Goal: Information Seeking & Learning: Check status

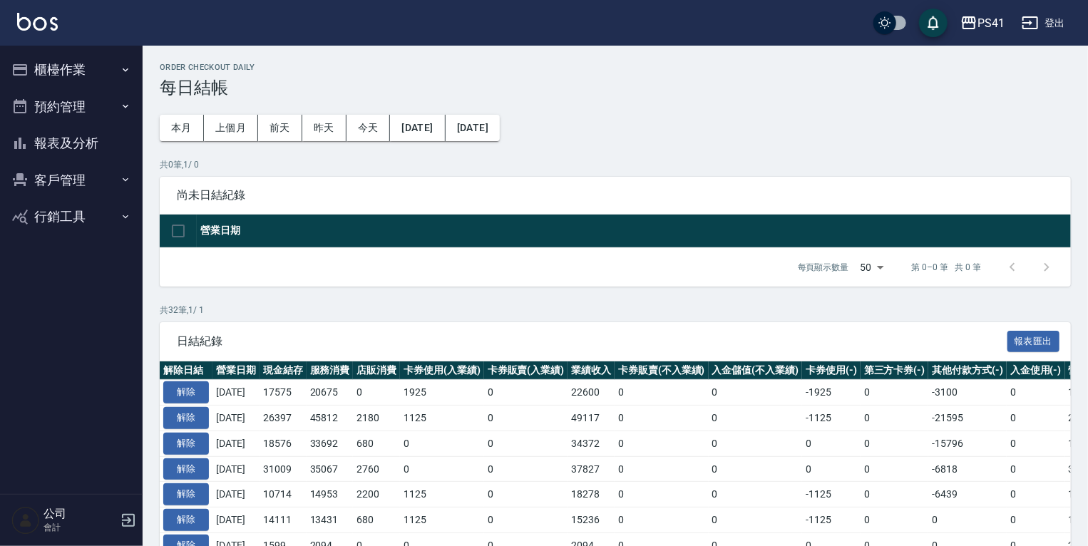
click at [87, 150] on button "報表及分析" at bounding box center [71, 143] width 131 height 37
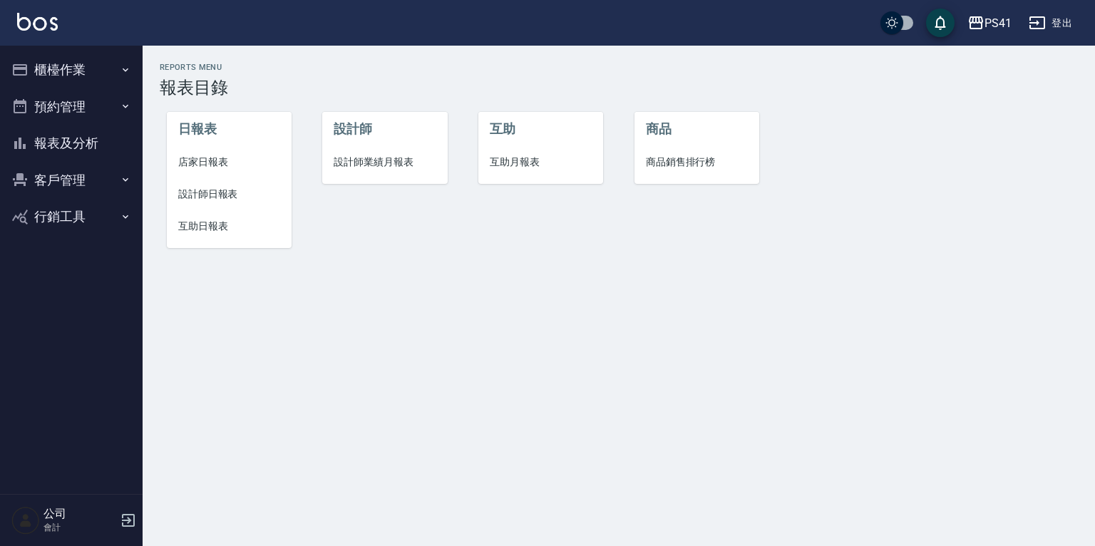
click at [219, 194] on span "設計師日報表" at bounding box center [229, 194] width 102 height 15
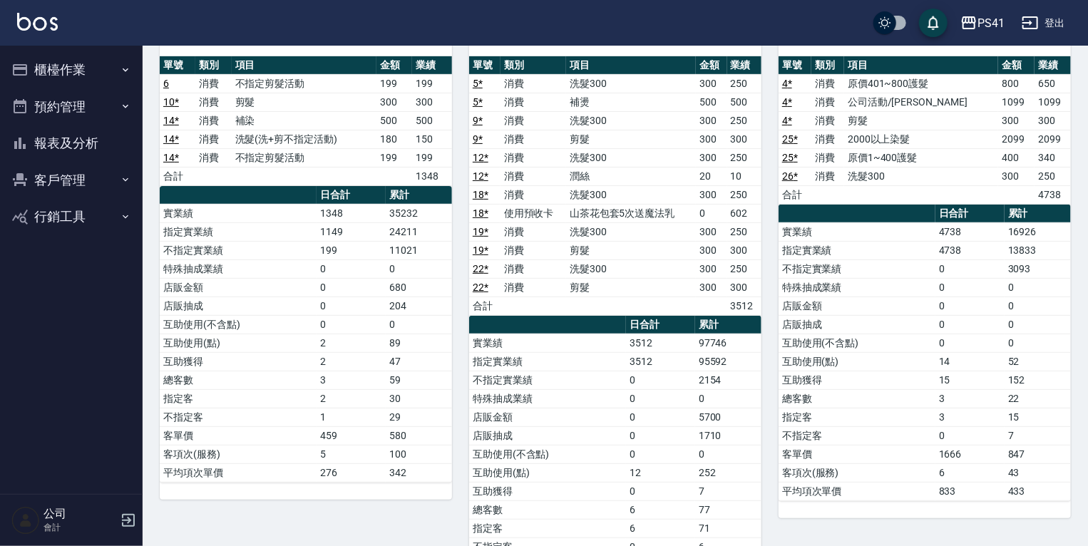
scroll to position [114, 0]
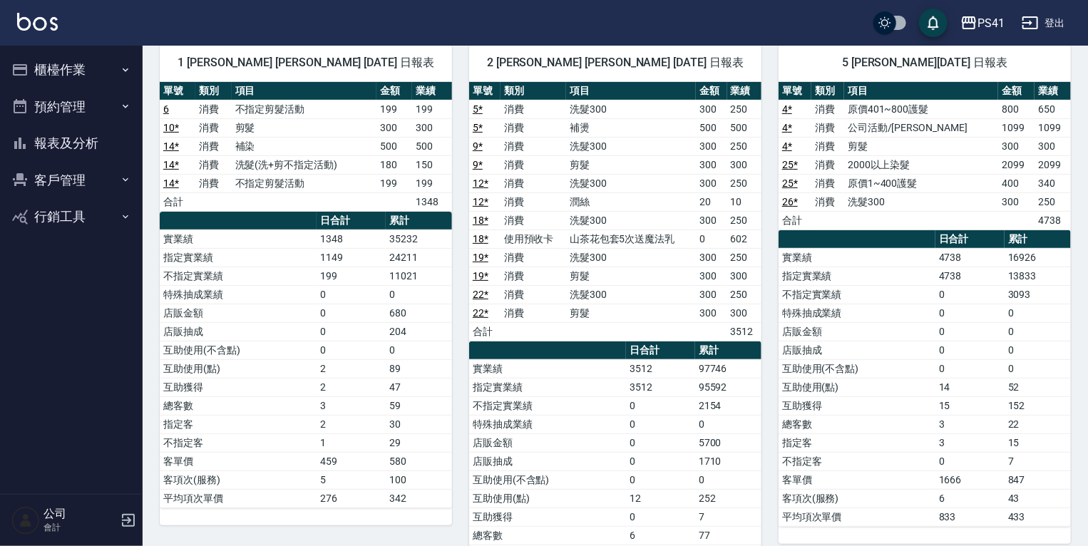
click at [788, 163] on link "25 *" at bounding box center [790, 164] width 16 height 11
click at [785, 123] on link "4 *" at bounding box center [787, 127] width 10 height 11
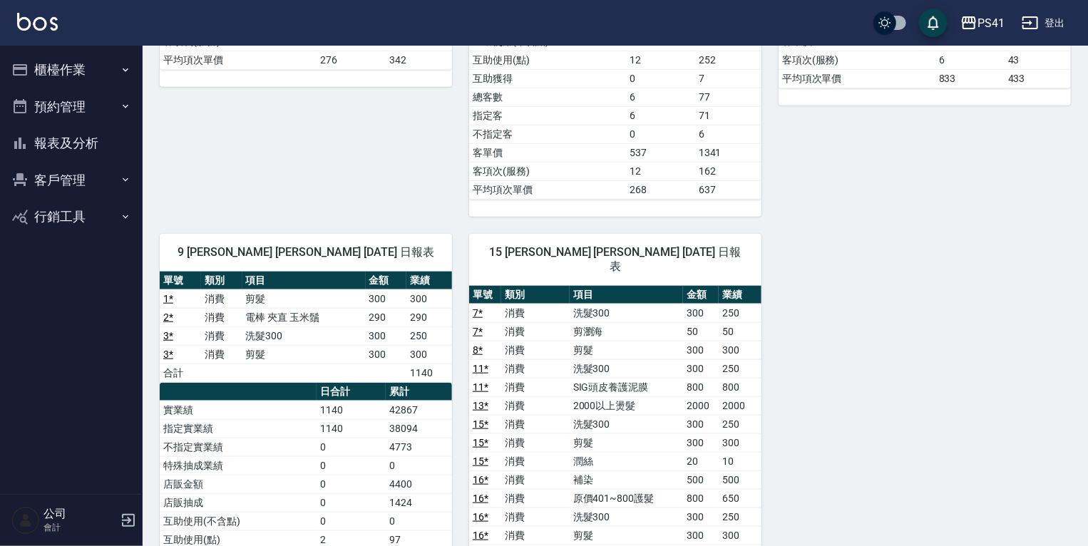
scroll to position [228, 0]
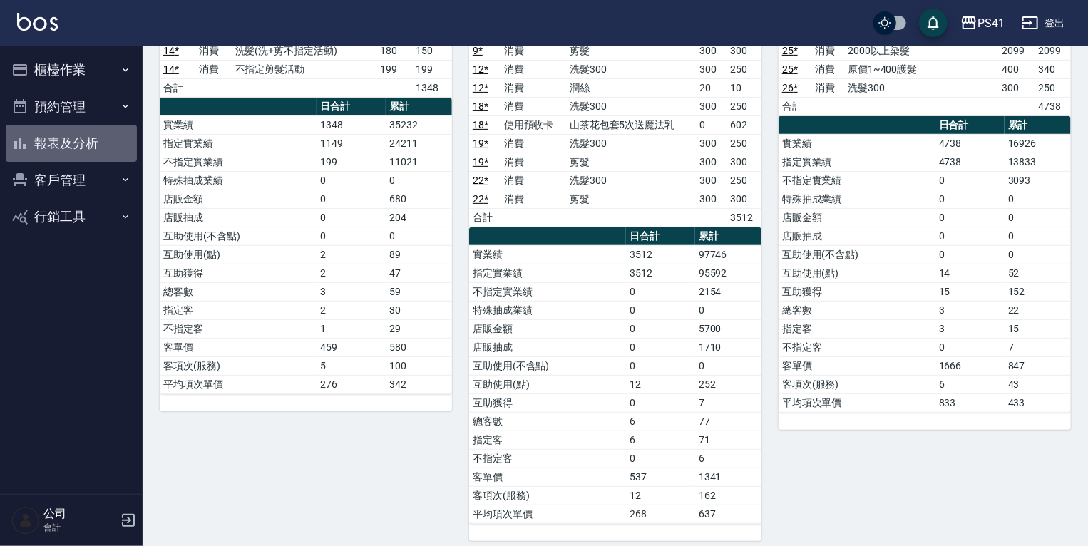
click at [96, 143] on button "報表及分析" at bounding box center [71, 143] width 131 height 37
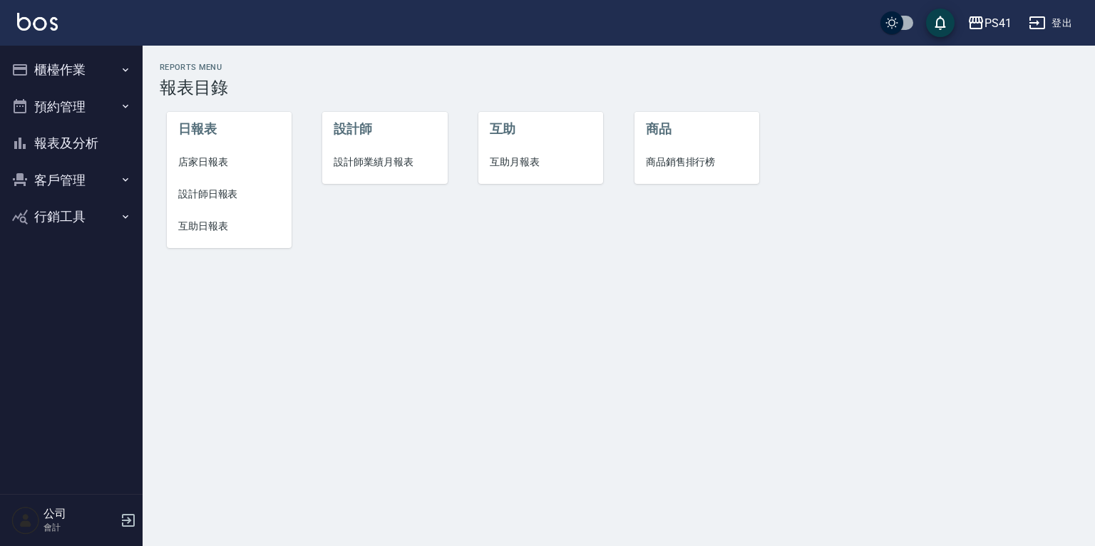
click at [219, 221] on span "互助日報表" at bounding box center [229, 226] width 102 height 15
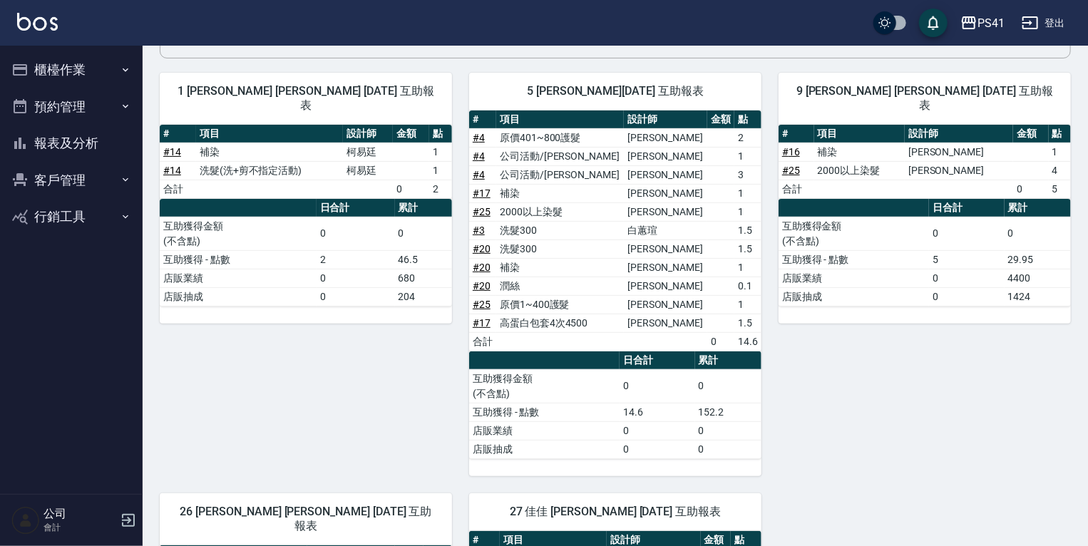
scroll to position [80, 0]
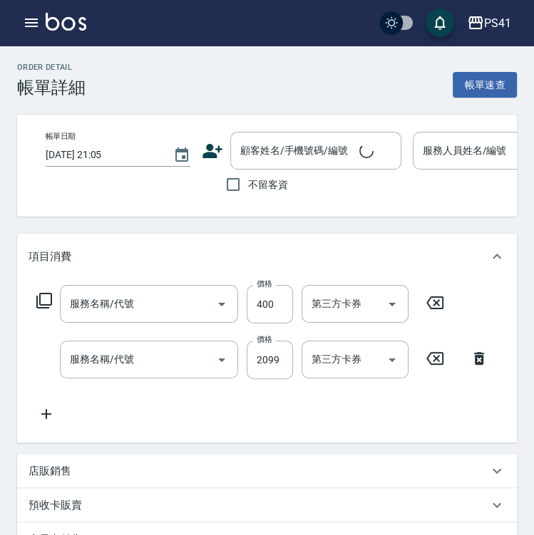
type input "2025/08/11 20:00"
type input "Rolla-5"
type input "原價1~400護髮(50400)"
type input "2000以上染髮(42000)"
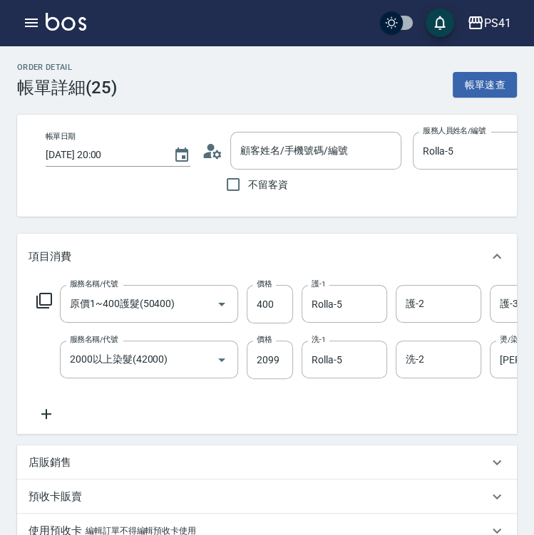
type input "潘洛寧/0960674066/1500"
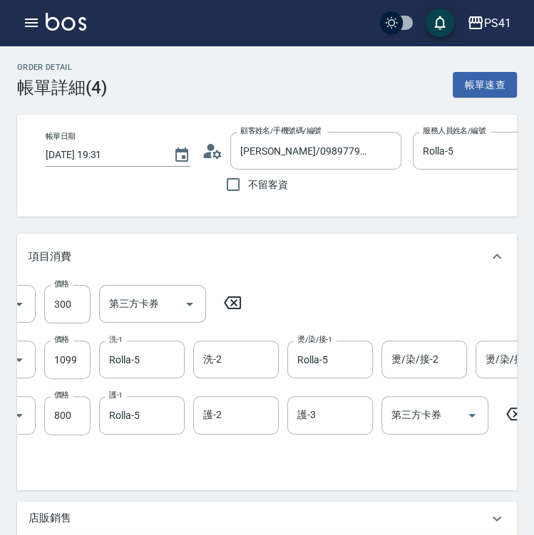
scroll to position [0, 248]
